Goal: Communication & Community: Answer question/provide support

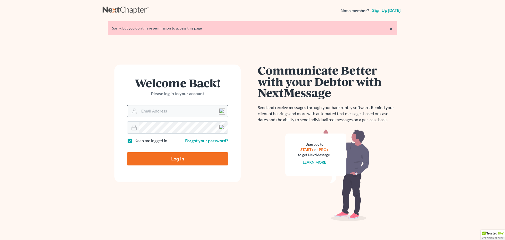
type input "[EMAIL_ADDRESS][DOMAIN_NAME]"
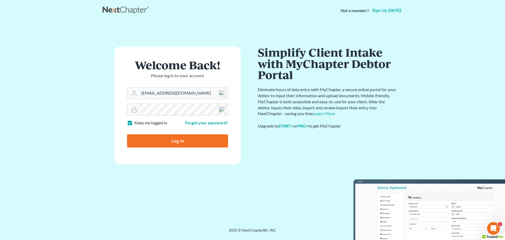
click at [164, 141] on input "Log In" at bounding box center [177, 140] width 101 height 13
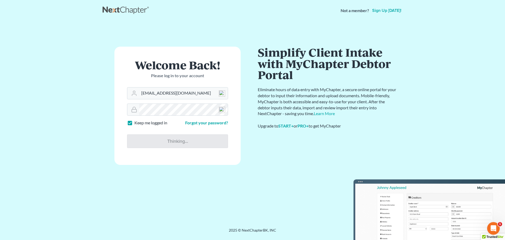
type input "Thinking..."
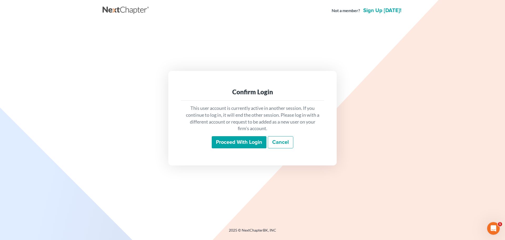
click at [240, 141] on input "Proceed with login" at bounding box center [239, 142] width 55 height 12
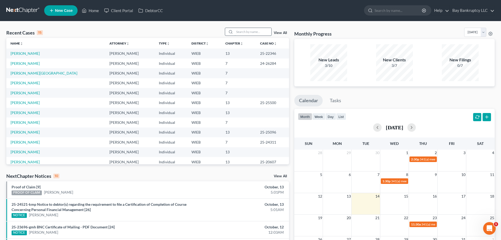
click at [246, 33] on input "search" at bounding box center [253, 32] width 37 height 8
type input "[PERSON_NAME]"
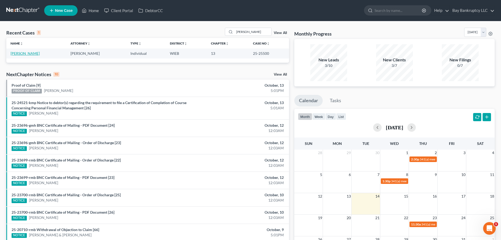
click at [18, 53] on link "[PERSON_NAME]" at bounding box center [25, 53] width 29 height 4
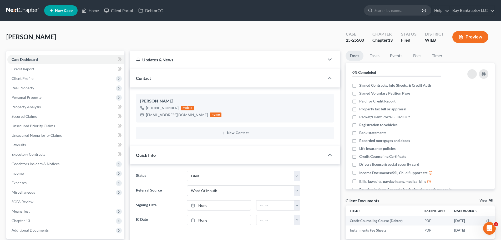
click at [34, 76] on span "Client Profile" at bounding box center [65, 78] width 117 height 9
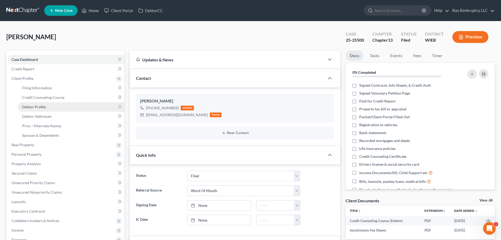
click at [39, 108] on span "Debtor Profile" at bounding box center [34, 106] width 24 height 4
select select "0"
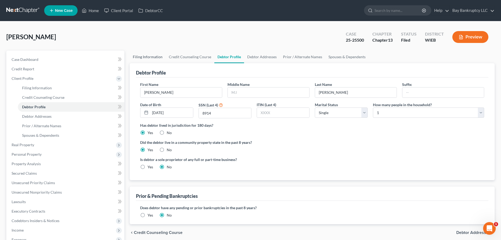
click at [138, 57] on link "Filing Information" at bounding box center [148, 56] width 36 height 13
select select "1"
select select "0"
select select "3"
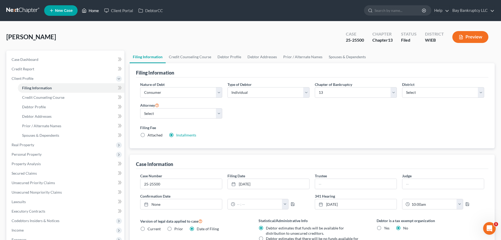
click at [89, 11] on link "Home" at bounding box center [90, 10] width 22 height 9
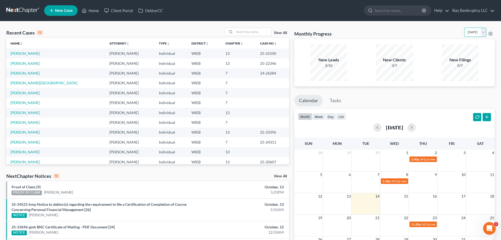
click at [471, 34] on select "[DATE] [DATE] [DATE] [DATE] [DATE] [DATE] [DATE] [DATE] [DATE] [DATE] [DATE] [D…" at bounding box center [475, 32] width 22 height 9
click at [464, 28] on select "[DATE] [DATE] [DATE] [DATE] [DATE] [DATE] [DATE] [DATE] [DATE] [DATE] [DATE] [D…" at bounding box center [475, 32] width 22 height 9
click at [467, 34] on select "[DATE] [DATE] [DATE] [DATE] [DATE] [DATE] [DATE] [DATE] [DATE] [DATE] [DATE] [D…" at bounding box center [475, 32] width 22 height 9
click at [464, 28] on select "[DATE] [DATE] [DATE] [DATE] [DATE] [DATE] [DATE] [DATE] [DATE] [DATE] [DATE] [D…" at bounding box center [475, 32] width 22 height 9
click at [464, 34] on select "[DATE] [DATE] [DATE] [DATE] [DATE] [DATE] [DATE] [DATE] [DATE] [DATE] [DATE] [D…" at bounding box center [475, 32] width 22 height 9
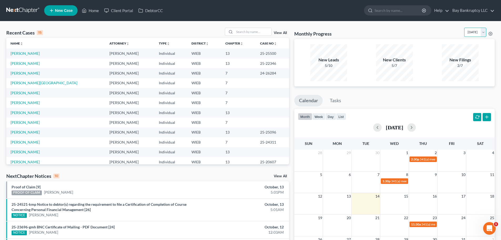
click at [464, 34] on select "[DATE] [DATE] [DATE] [DATE] [DATE] [DATE] [DATE] [DATE] [DATE] [DATE] [DATE] [D…" at bounding box center [475, 32] width 22 height 9
click at [464, 28] on select "[DATE] [DATE] [DATE] [DATE] [DATE] [DATE] [DATE] [DATE] [DATE] [DATE] [DATE] [D…" at bounding box center [475, 32] width 22 height 9
click at [464, 31] on select "[DATE] [DATE] [DATE] [DATE] [DATE] [DATE] [DATE] [DATE] [DATE] [DATE] [DATE] [D…" at bounding box center [475, 32] width 22 height 9
click at [464, 28] on select "[DATE] [DATE] [DATE] [DATE] [DATE] [DATE] [DATE] [DATE] [DATE] [DATE] [DATE] [D…" at bounding box center [475, 32] width 22 height 9
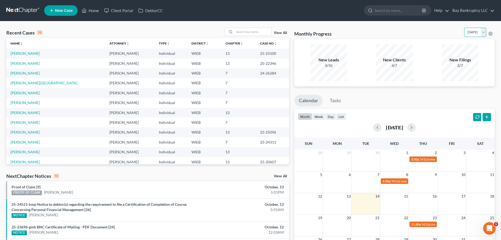
click at [464, 32] on select "[DATE] [DATE] [DATE] [DATE] [DATE] [DATE] [DATE] [DATE] [DATE] [DATE] [DATE] [D…" at bounding box center [475, 32] width 22 height 9
select select "2"
click at [464, 28] on select "[DATE] [DATE] [DATE] [DATE] [DATE] [DATE] [DATE] [DATE] [DATE] [DATE] [DATE] [D…" at bounding box center [475, 32] width 22 height 9
click at [27, 51] on link "[PERSON_NAME]" at bounding box center [25, 53] width 29 height 4
select select "0"
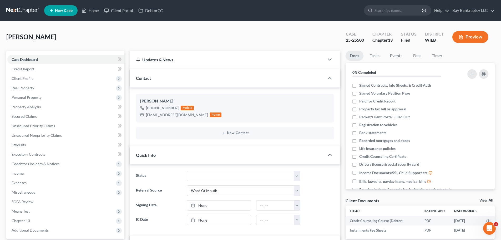
scroll to position [2530, 0]
click at [94, 12] on link "Home" at bounding box center [90, 10] width 22 height 9
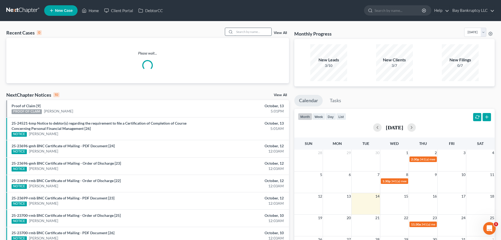
click at [242, 32] on input "search" at bounding box center [253, 32] width 37 height 8
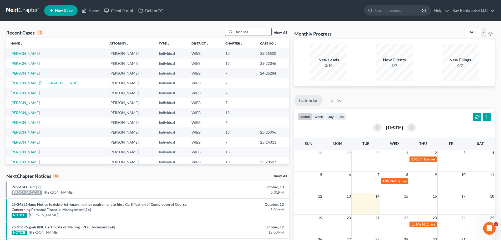
type input "tanoisha"
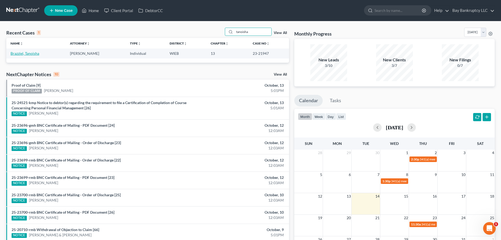
click at [28, 52] on link "Brazziel, Tanoisha" at bounding box center [25, 53] width 29 height 4
select select "2"
select select "1"
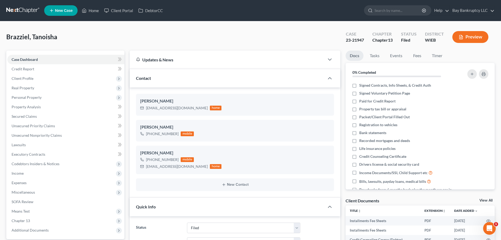
click at [32, 227] on span "Additional Documents" at bounding box center [30, 229] width 37 height 4
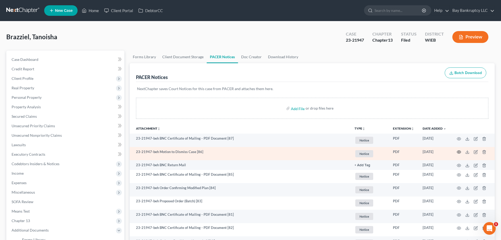
click at [458, 151] on icon "button" at bounding box center [459, 151] width 4 height 3
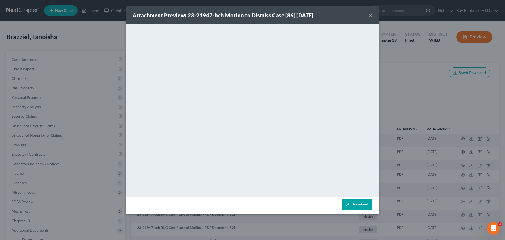
click at [370, 16] on button "×" at bounding box center [371, 15] width 4 height 6
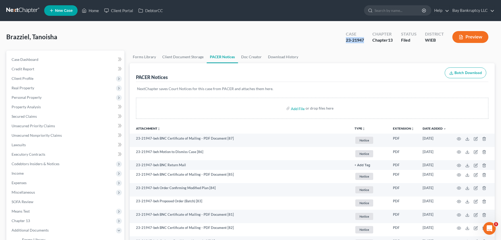
drag, startPoint x: 345, startPoint y: 44, endPoint x: 363, endPoint y: 44, distance: 18.4
click at [363, 44] on div "Case 23-21947" at bounding box center [355, 38] width 27 height 16
copy div "23-21947"
drag, startPoint x: 97, startPoint y: 12, endPoint x: 211, endPoint y: 63, distance: 125.6
click at [97, 12] on link "Home" at bounding box center [90, 10] width 22 height 9
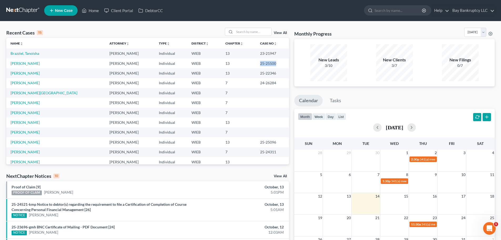
drag, startPoint x: 249, startPoint y: 65, endPoint x: 264, endPoint y: 65, distance: 15.5
click at [264, 65] on td "25-25500" at bounding box center [272, 63] width 33 height 10
copy td "25-25500"
click at [452, 10] on link "Bay Bankruptcy LLC" at bounding box center [472, 10] width 45 height 9
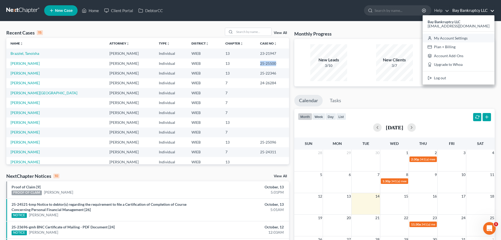
click at [444, 37] on link "My Account Settings" at bounding box center [459, 38] width 72 height 9
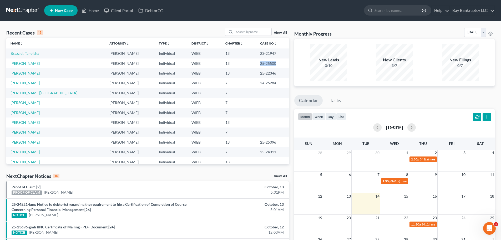
select select "90"
select select "23"
select select "52"
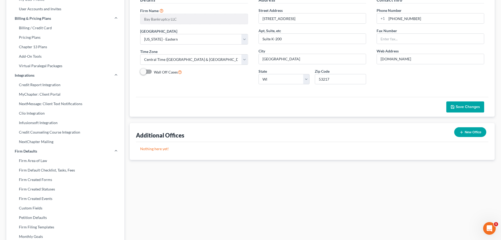
scroll to position [28, 0]
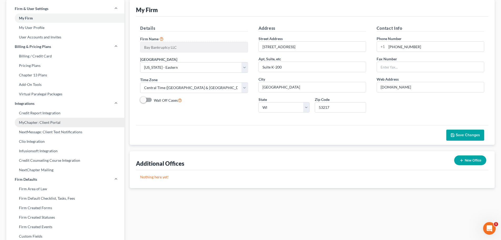
click at [44, 123] on link "MyChapter: Client Portal" at bounding box center [65, 122] width 118 height 9
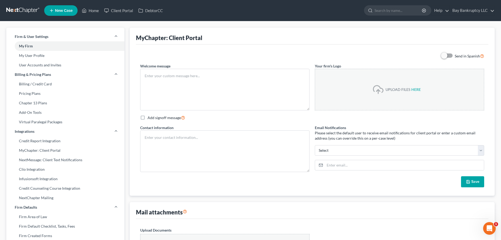
type textarea "Hello! Welcome to MyChapter, Client Portal. We are here to help make the bankru…"
type textarea "Attorney [PERSON_NAME] BAY Bankruptcy LLC Located in [GEOGRAPHIC_DATA] [EMAIL_A…"
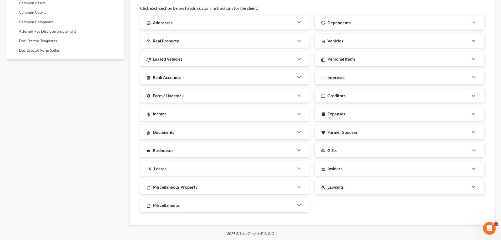
scroll to position [318, 0]
click at [276, 130] on div "Documents" at bounding box center [217, 131] width 154 height 14
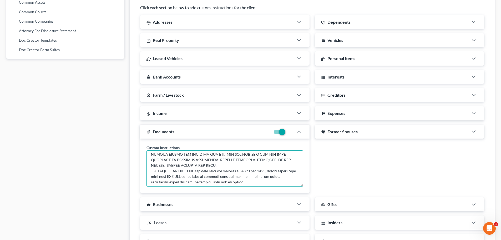
scroll to position [53, 0]
click at [252, 165] on textarea at bounding box center [224, 168] width 157 height 36
click at [267, 165] on textarea at bounding box center [224, 168] width 157 height 36
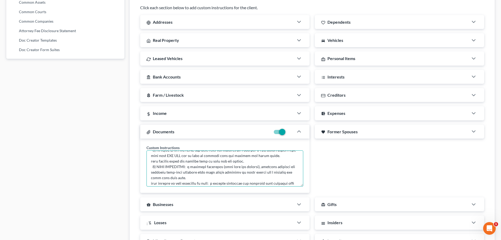
scroll to position [64, 0]
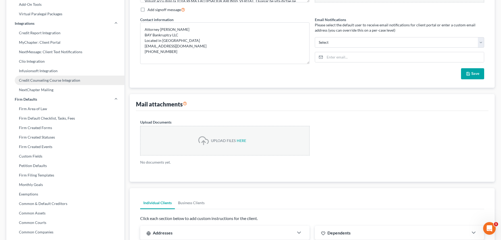
type textarea "PLEASE UPLOAD DOCUMETNS HERE: FAILURE TO TURN IN DOCUMENTS WILL SEVERLY DELAY T…"
click at [37, 83] on link "Credit Counseling Course Integration" at bounding box center [65, 79] width 118 height 9
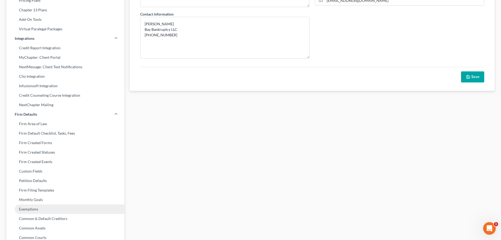
scroll to position [80, 0]
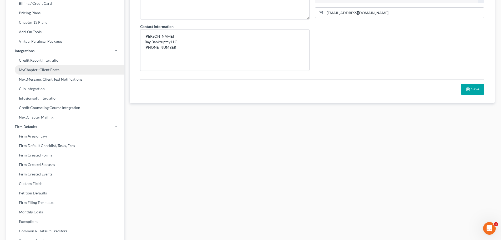
click at [53, 68] on link "MyChapter: Client Portal" at bounding box center [65, 69] width 118 height 9
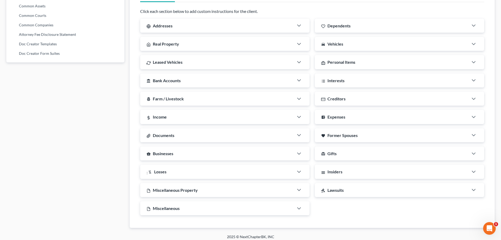
scroll to position [318, 0]
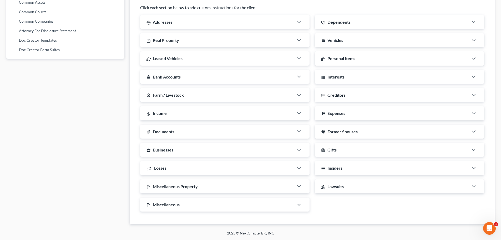
click at [191, 133] on div "Documents" at bounding box center [217, 131] width 154 height 14
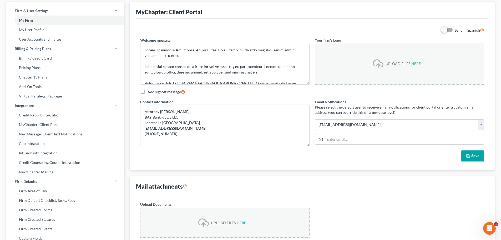
scroll to position [0, 0]
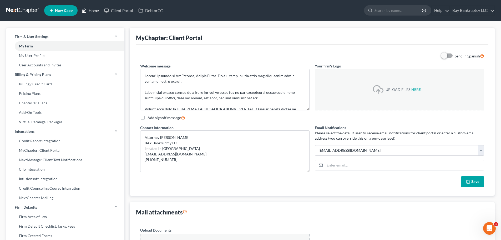
click at [93, 13] on link "Home" at bounding box center [90, 10] width 22 height 9
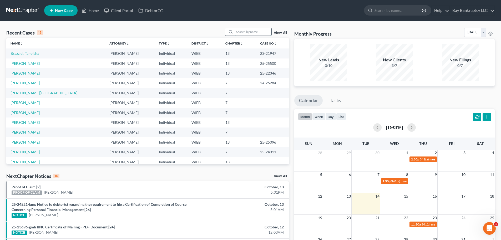
click at [248, 31] on input "search" at bounding box center [253, 32] width 37 height 8
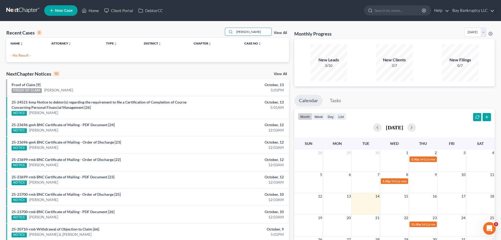
type input "[PERSON_NAME]"
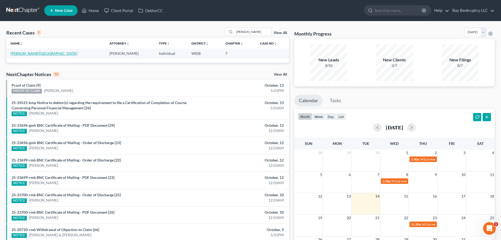
click at [34, 55] on link "[PERSON_NAME][GEOGRAPHIC_DATA]" at bounding box center [44, 53] width 67 height 4
select select "3"
select select "1"
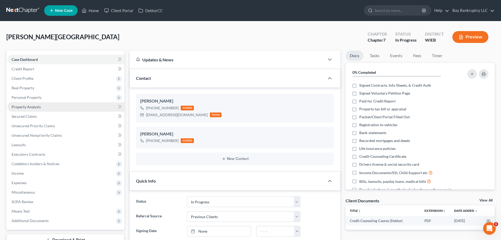
click at [33, 107] on span "Property Analysis" at bounding box center [26, 106] width 29 height 4
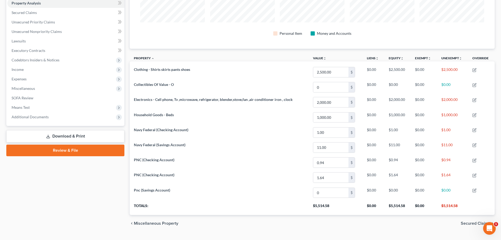
scroll to position [115, 0]
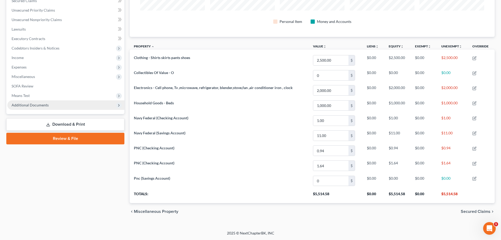
click at [14, 106] on span "Additional Documents" at bounding box center [30, 105] width 37 height 4
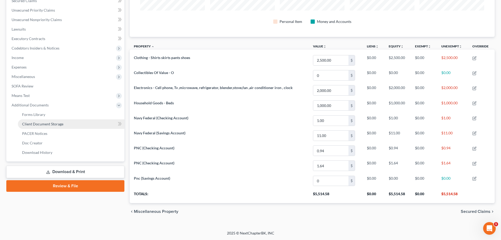
click at [27, 124] on span "Client Document Storage" at bounding box center [42, 124] width 41 height 4
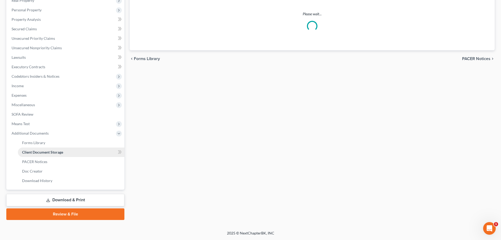
scroll to position [23, 0]
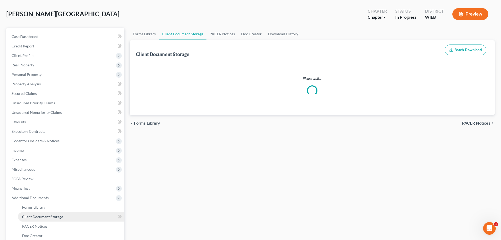
select select "0"
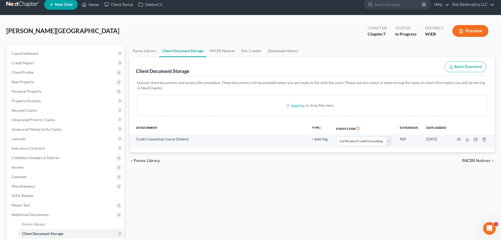
scroll to position [0, 0]
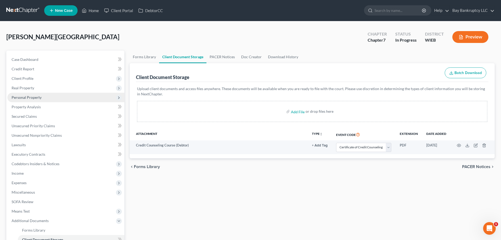
click at [37, 100] on span "Personal Property" at bounding box center [65, 97] width 117 height 9
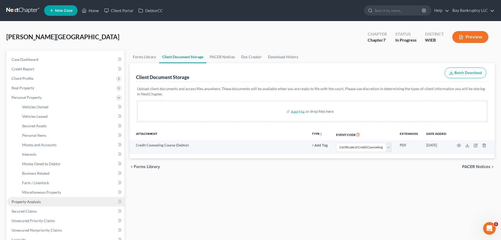
click at [36, 200] on span "Property Analysis" at bounding box center [26, 201] width 29 height 4
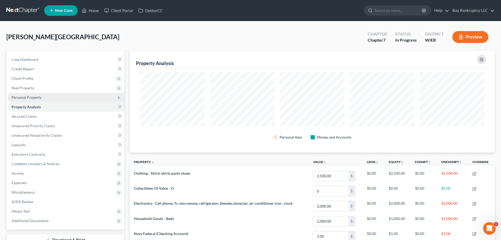
click at [7, 102] on link "Property Analysis" at bounding box center [65, 106] width 117 height 9
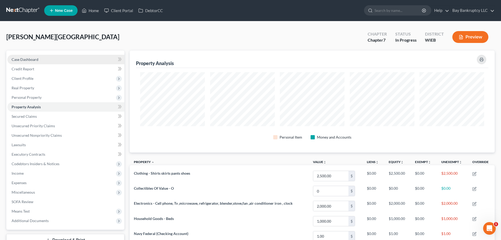
click at [39, 59] on link "Case Dashboard" at bounding box center [65, 59] width 117 height 9
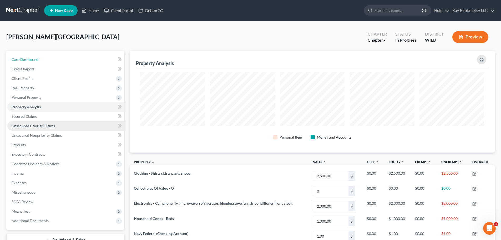
select select "3"
select select "1"
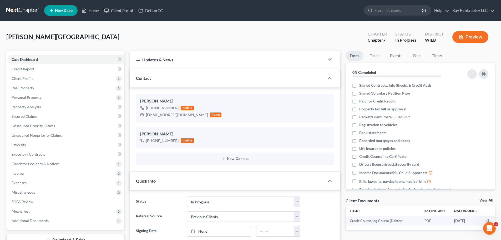
scroll to position [681, 0]
drag, startPoint x: 146, startPoint y: 115, endPoint x: 201, endPoint y: 117, distance: 54.5
click at [201, 117] on div "[EMAIL_ADDRESS][DOMAIN_NAME] home" at bounding box center [180, 114] width 81 height 7
copy div "[EMAIL_ADDRESS][DOMAIN_NAME]"
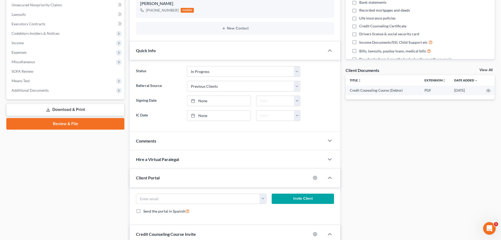
scroll to position [158, 0]
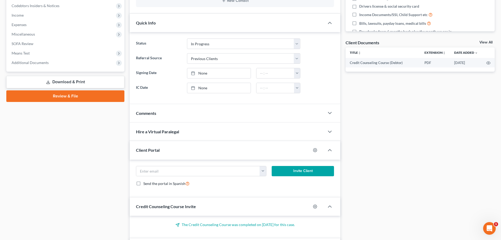
click at [149, 111] on span "Comments" at bounding box center [146, 112] width 20 height 5
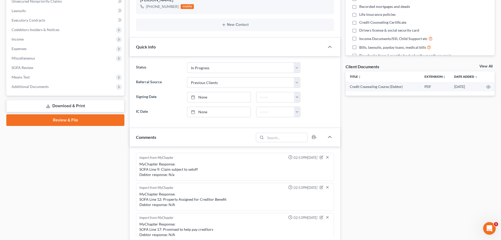
scroll to position [184, 0]
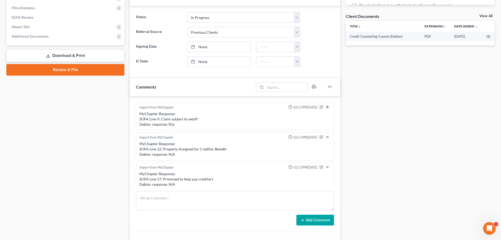
click at [325, 108] on icon "button" at bounding box center [327, 107] width 4 height 4
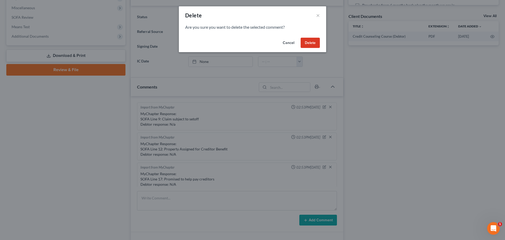
click at [310, 43] on button "Delete" at bounding box center [310, 43] width 19 height 11
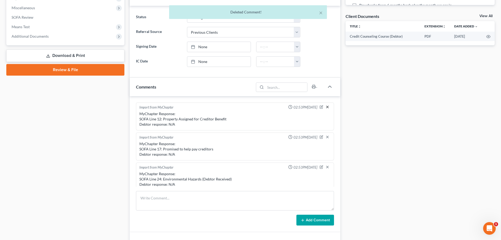
click at [325, 107] on icon "button" at bounding box center [327, 107] width 4 height 4
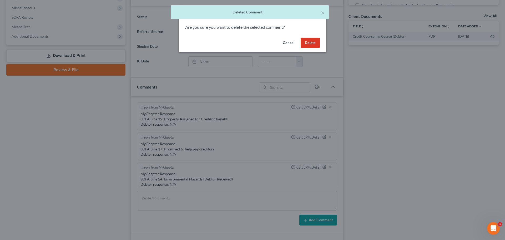
click at [306, 41] on button "Delete" at bounding box center [310, 43] width 19 height 11
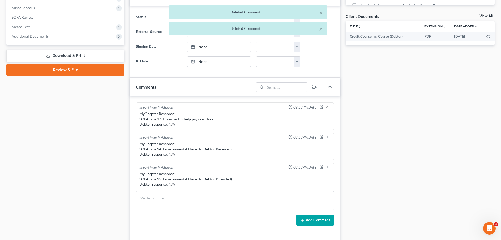
click at [325, 107] on icon "button" at bounding box center [327, 107] width 4 height 4
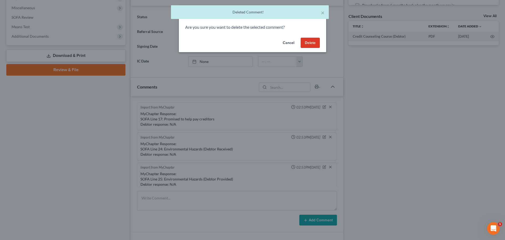
click at [313, 41] on button "Delete" at bounding box center [310, 43] width 19 height 11
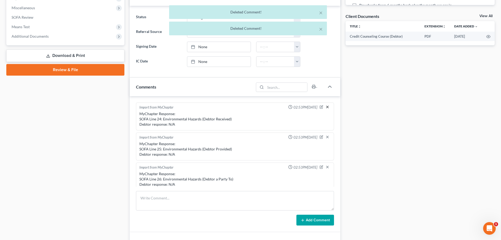
click at [326, 107] on line "button" at bounding box center [327, 107] width 2 height 2
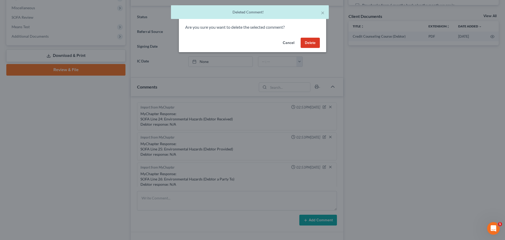
click at [310, 42] on button "Delete" at bounding box center [310, 43] width 19 height 11
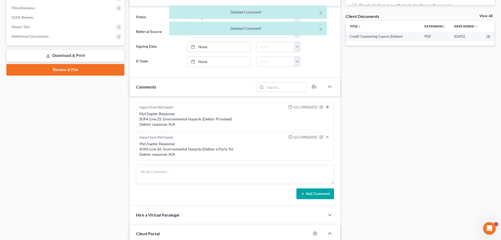
click at [327, 106] on icon "button" at bounding box center [327, 107] width 4 height 4
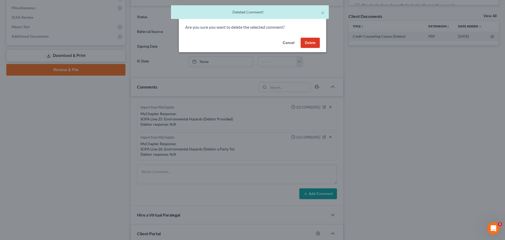
click at [315, 43] on button "Delete" at bounding box center [310, 43] width 19 height 11
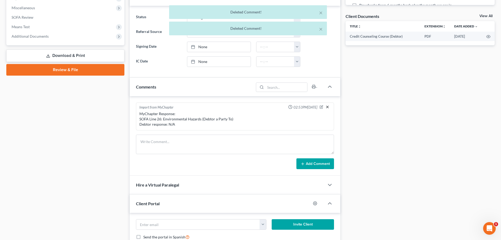
click at [326, 106] on icon "button" at bounding box center [327, 107] width 4 height 4
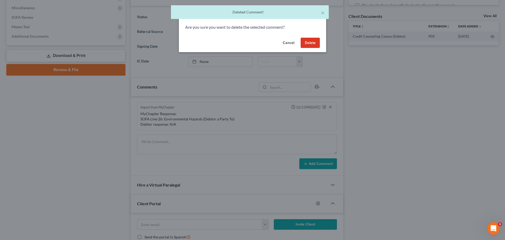
click at [311, 43] on button "Delete" at bounding box center [310, 43] width 19 height 11
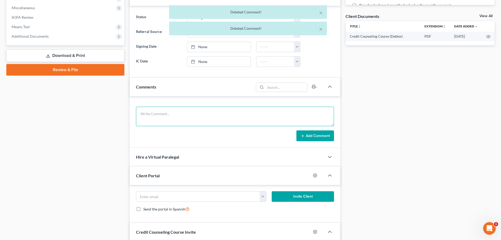
click at [145, 113] on textarea at bounding box center [235, 116] width 198 height 19
paste textarea "Hi [PERSON_NAME]! Below are some documents needed yet and questions I have for …"
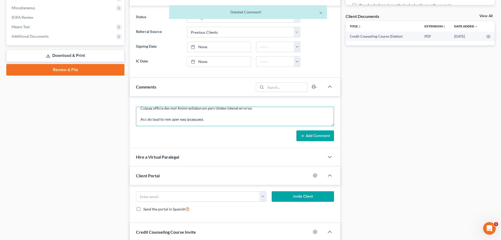
type textarea "Hi [PERSON_NAME]! Below are some documents needed yet and questions I have for …"
click at [313, 136] on button "Add Comment" at bounding box center [315, 135] width 38 height 11
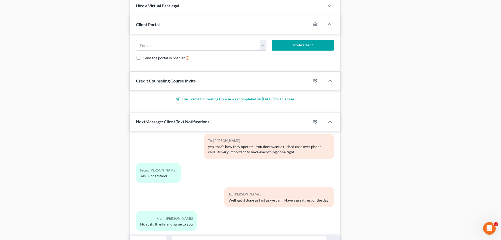
scroll to position [448, 0]
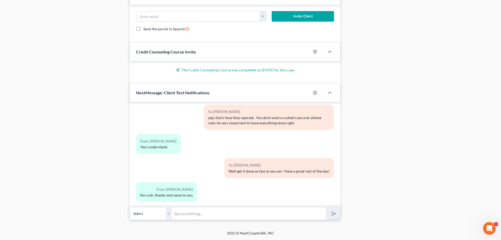
click at [189, 215] on input "text" at bounding box center [249, 213] width 154 height 13
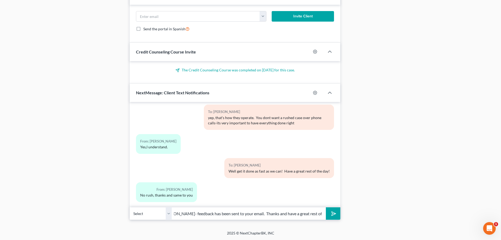
scroll to position [0, 17]
type input "Hi [PERSON_NAME]- feedback has been sent to your email. Thanks and have a great…"
click at [336, 213] on icon "submit" at bounding box center [332, 213] width 7 height 7
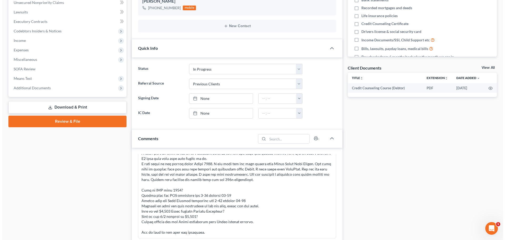
scroll to position [0, 0]
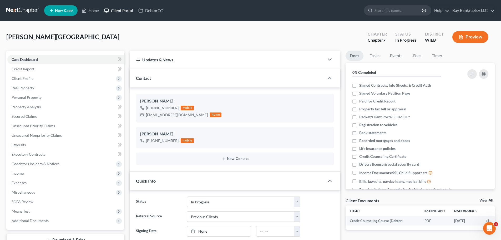
drag, startPoint x: 120, startPoint y: 9, endPoint x: 186, endPoint y: 67, distance: 88.2
click at [120, 9] on link "Client Portal" at bounding box center [119, 10] width 34 height 9
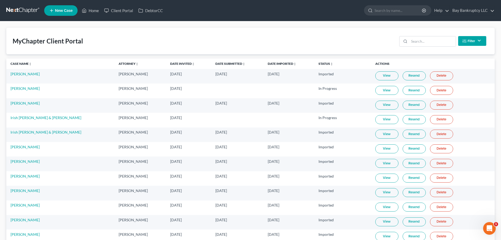
click at [468, 41] on button "Filter" at bounding box center [472, 41] width 28 height 10
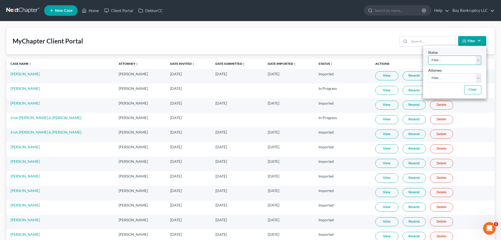
click at [459, 58] on select "Filter... Invited In Progress Ready To Review Reviewed Imported Sent Back To De…" at bounding box center [454, 59] width 53 height 9
select select "2"
click at [428, 55] on select "Filter... Invited In Progress Ready To Review Reviewed Imported Sent Back To De…" at bounding box center [454, 59] width 53 height 9
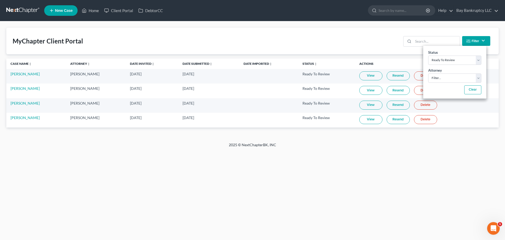
click at [134, 223] on div "Home New Case Client Portal DebtorCC Bay Bankruptcy LLC [EMAIL_ADDRESS][DOMAIN_…" at bounding box center [252, 120] width 505 height 240
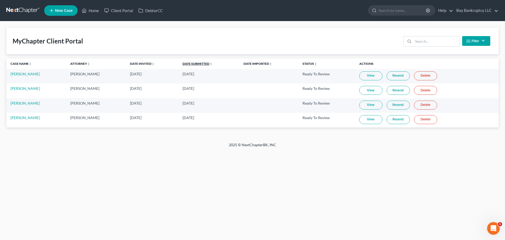
click at [205, 62] on link "Date Submitted unfold_more expand_more expand_less" at bounding box center [198, 64] width 30 height 4
click at [22, 117] on link "[PERSON_NAME]" at bounding box center [25, 117] width 29 height 4
select select "1"
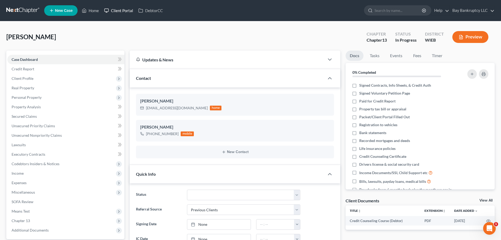
click at [118, 12] on link "Client Portal" at bounding box center [119, 10] width 34 height 9
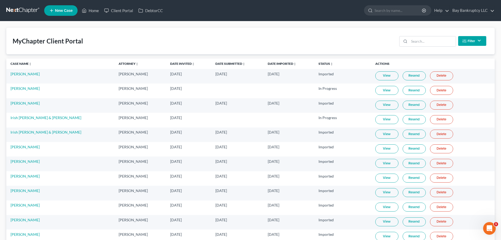
click at [469, 40] on button "Filter" at bounding box center [472, 41] width 28 height 10
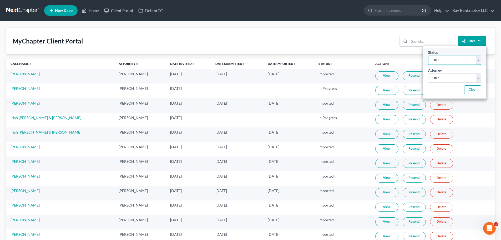
click at [457, 58] on select "Filter... Invited In Progress Ready To Review Reviewed Imported Sent Back To De…" at bounding box center [454, 59] width 53 height 9
select select "2"
click at [428, 55] on select "Filter... Invited In Progress Ready To Review Reviewed Imported Sent Back To De…" at bounding box center [454, 59] width 53 height 9
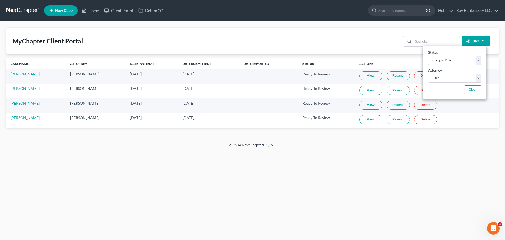
click at [370, 103] on link "View" at bounding box center [370, 104] width 23 height 9
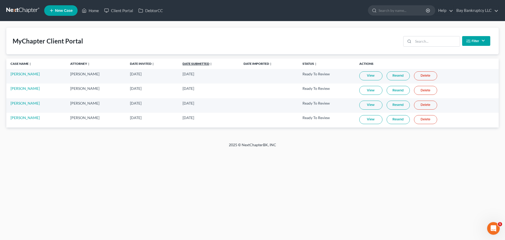
click at [204, 62] on link "Date Submitted unfold_more expand_more expand_less" at bounding box center [198, 64] width 30 height 4
click at [371, 77] on link "View" at bounding box center [371, 75] width 23 height 9
click at [366, 75] on link "View" at bounding box center [371, 75] width 23 height 9
click at [373, 71] on link "View" at bounding box center [371, 75] width 23 height 9
click at [98, 9] on link "Home" at bounding box center [90, 10] width 22 height 9
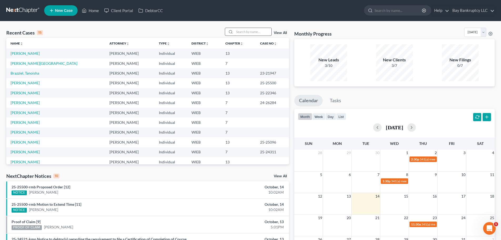
click at [242, 32] on input "search" at bounding box center [253, 32] width 37 height 8
type input "[PERSON_NAME]"
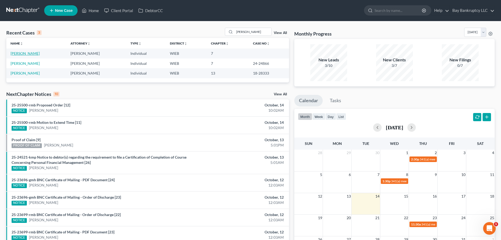
click at [20, 52] on link "[PERSON_NAME]" at bounding box center [25, 53] width 29 height 4
select select "6"
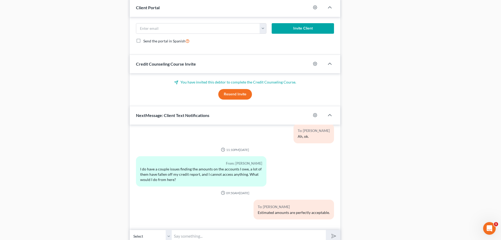
scroll to position [437, 0]
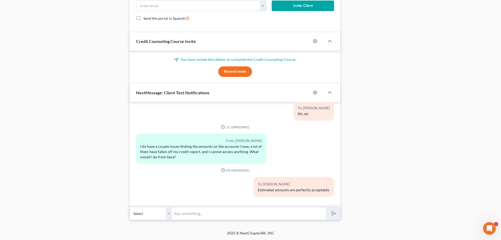
click at [196, 213] on input "text" at bounding box center [249, 213] width 154 height 13
click at [266, 210] on input "Hi [PERSON_NAME]-does [PERSON_NAME] have a separate b" at bounding box center [249, 213] width 154 height 13
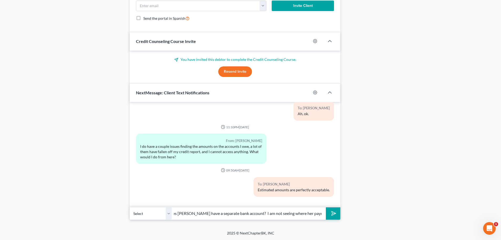
scroll to position [0, 46]
type input "Hi [PERSON_NAME]-does [PERSON_NAME] have a separate bank account? I am not seei…"
click at [338, 209] on button "submit" at bounding box center [333, 213] width 14 height 12
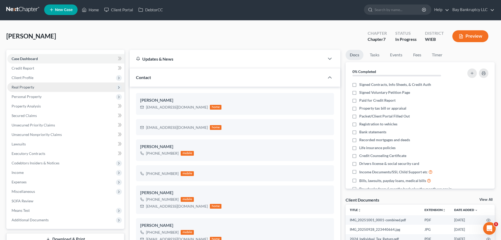
scroll to position [0, 0]
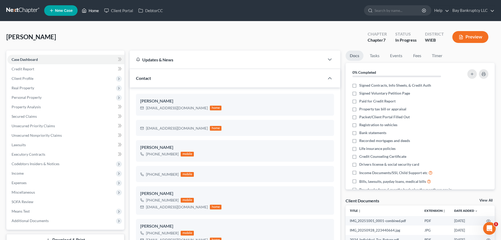
drag, startPoint x: 92, startPoint y: 11, endPoint x: 224, endPoint y: 45, distance: 136.3
click at [92, 11] on link "Home" at bounding box center [90, 10] width 22 height 9
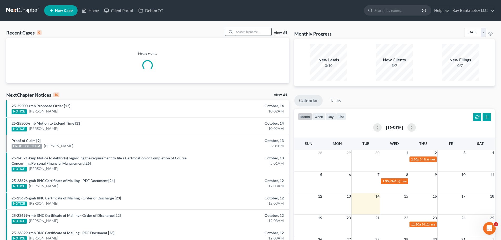
click at [246, 33] on input "search" at bounding box center [253, 32] width 37 height 8
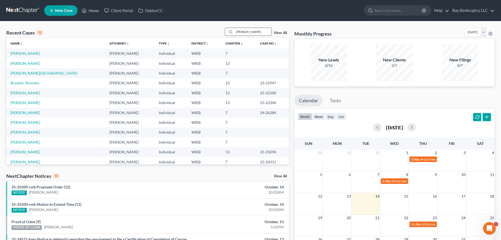
type input "[PERSON_NAME]"
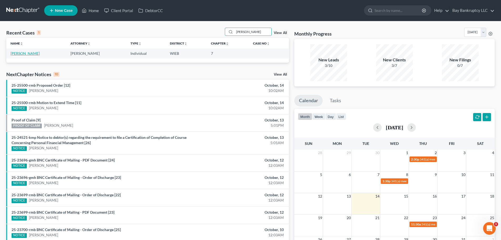
click at [22, 53] on link "[PERSON_NAME]" at bounding box center [25, 53] width 29 height 4
select select "3"
select select "4"
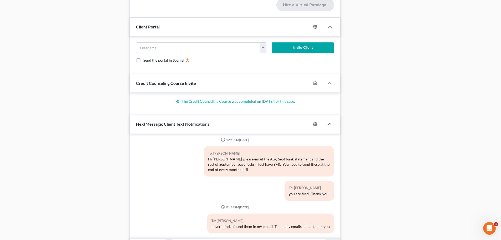
scroll to position [689, 0]
